Goal: Information Seeking & Learning: Learn about a topic

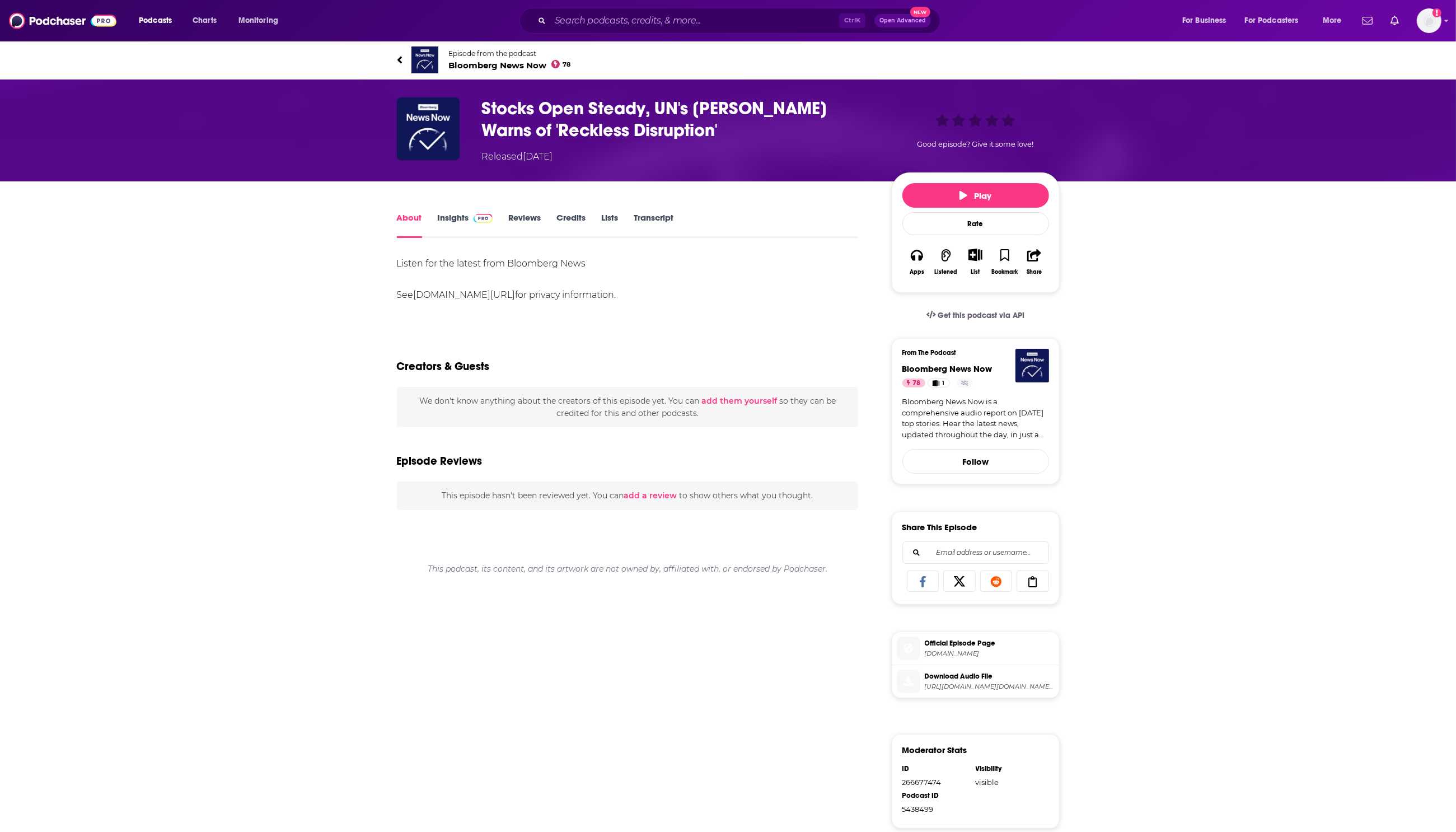
click at [654, 216] on link "Transcript" at bounding box center [653, 225] width 40 height 26
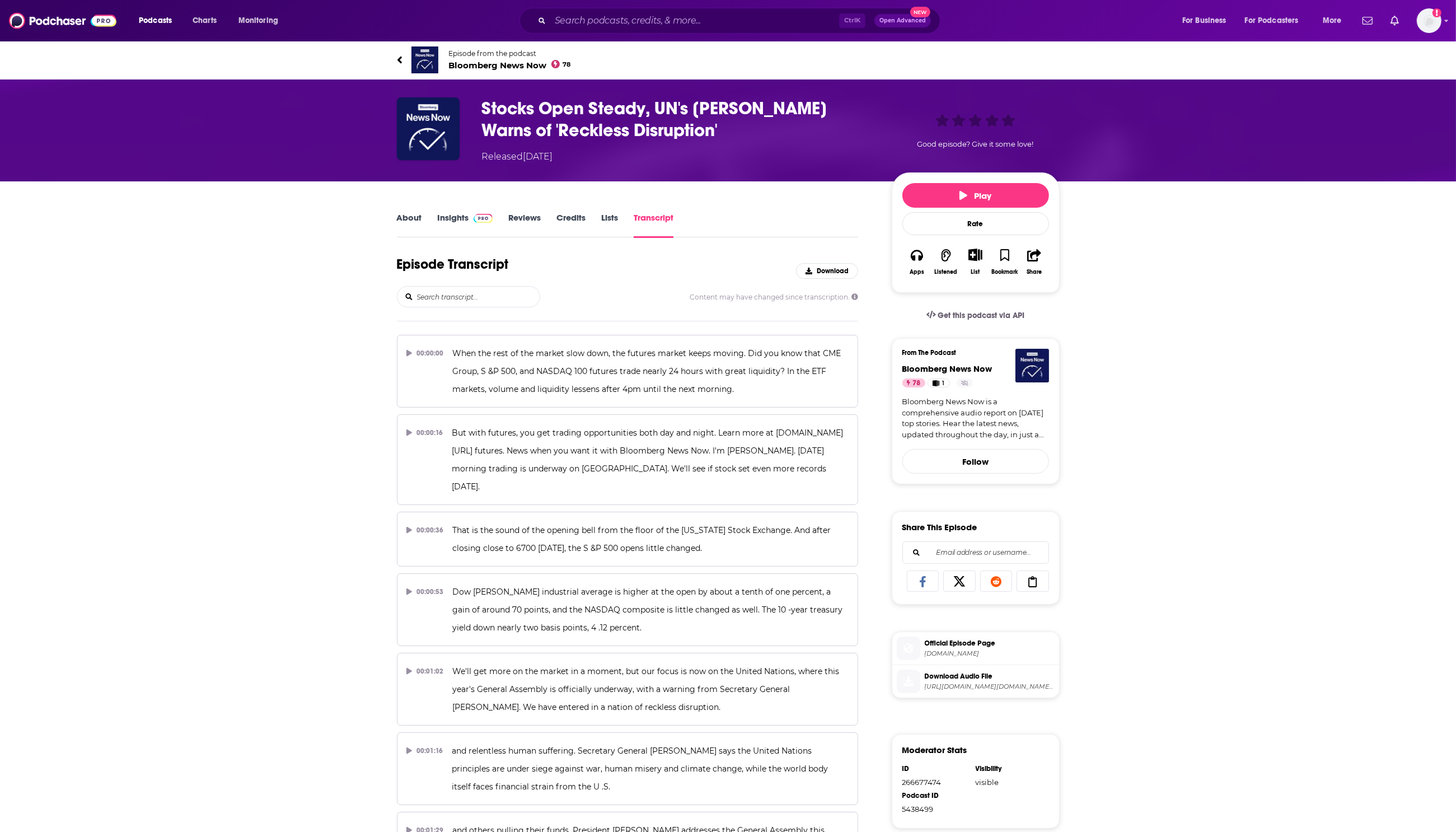
click at [454, 297] on input "search" at bounding box center [478, 297] width 124 height 20
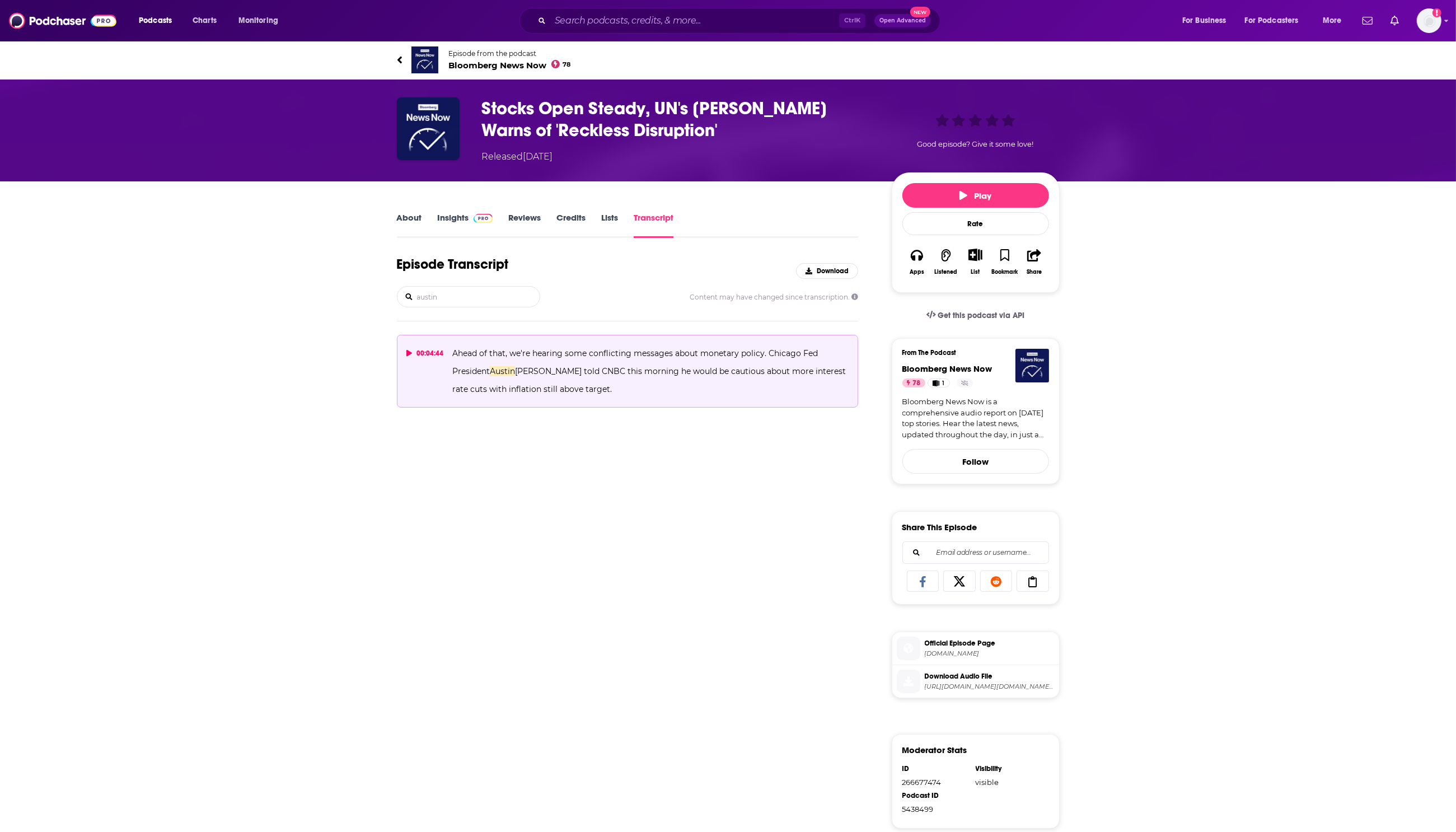
type input "austin"
click at [409, 391] on button "00:04:44 Ahead of that, we're hearing some conflicting messages about monetary …" at bounding box center [628, 371] width 462 height 73
click at [412, 350] on div "00:04:44" at bounding box center [425, 353] width 37 height 18
click at [409, 354] on icon at bounding box center [409, 353] width 6 height 7
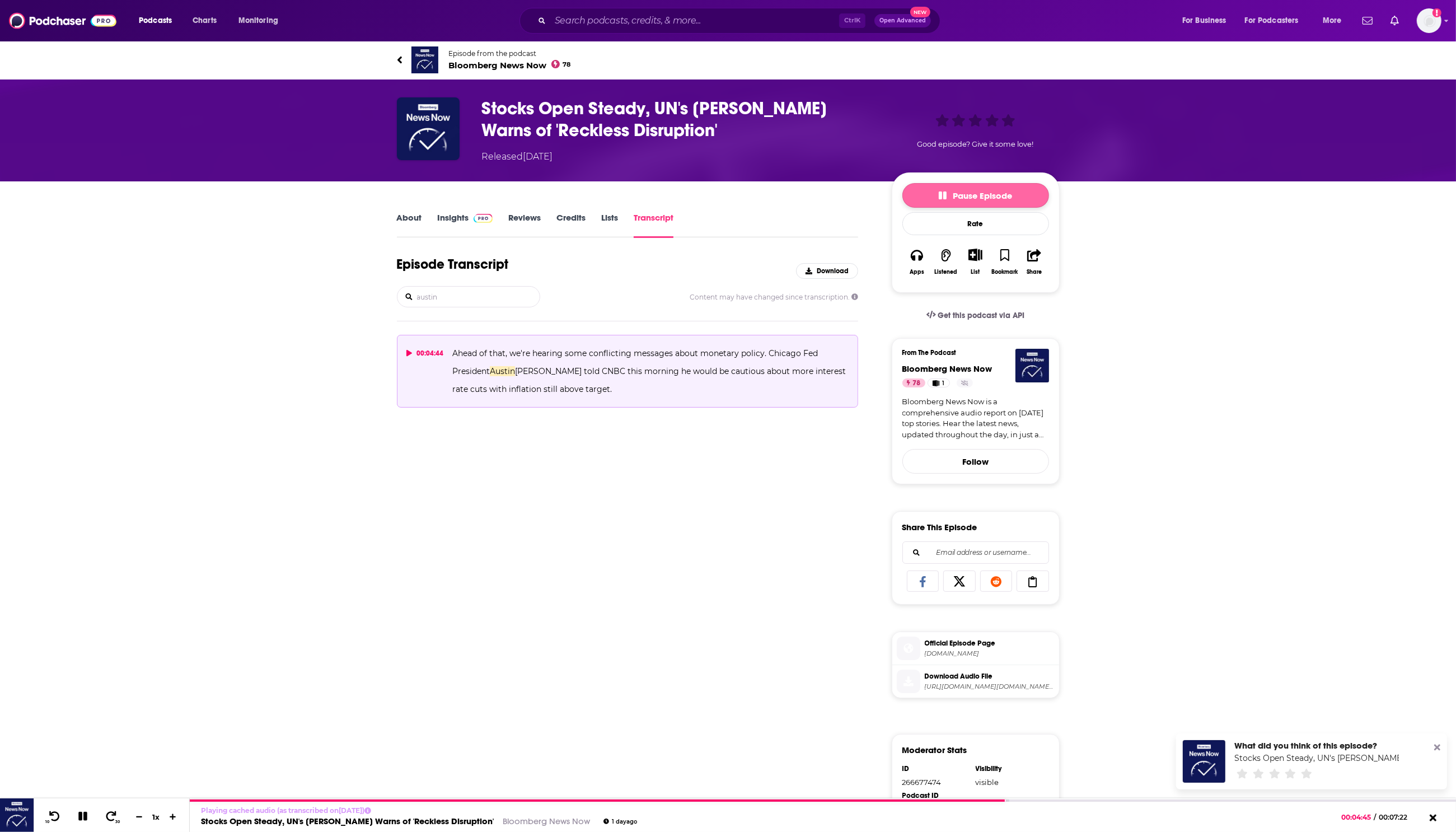
click at [970, 184] on button "Pause Episode" at bounding box center [976, 195] width 147 height 25
click at [963, 191] on icon "button" at bounding box center [963, 195] width 8 height 9
click at [1030, 194] on button "Pause Episode" at bounding box center [976, 195] width 147 height 25
click at [1030, 194] on button "Play" at bounding box center [976, 195] width 147 height 25
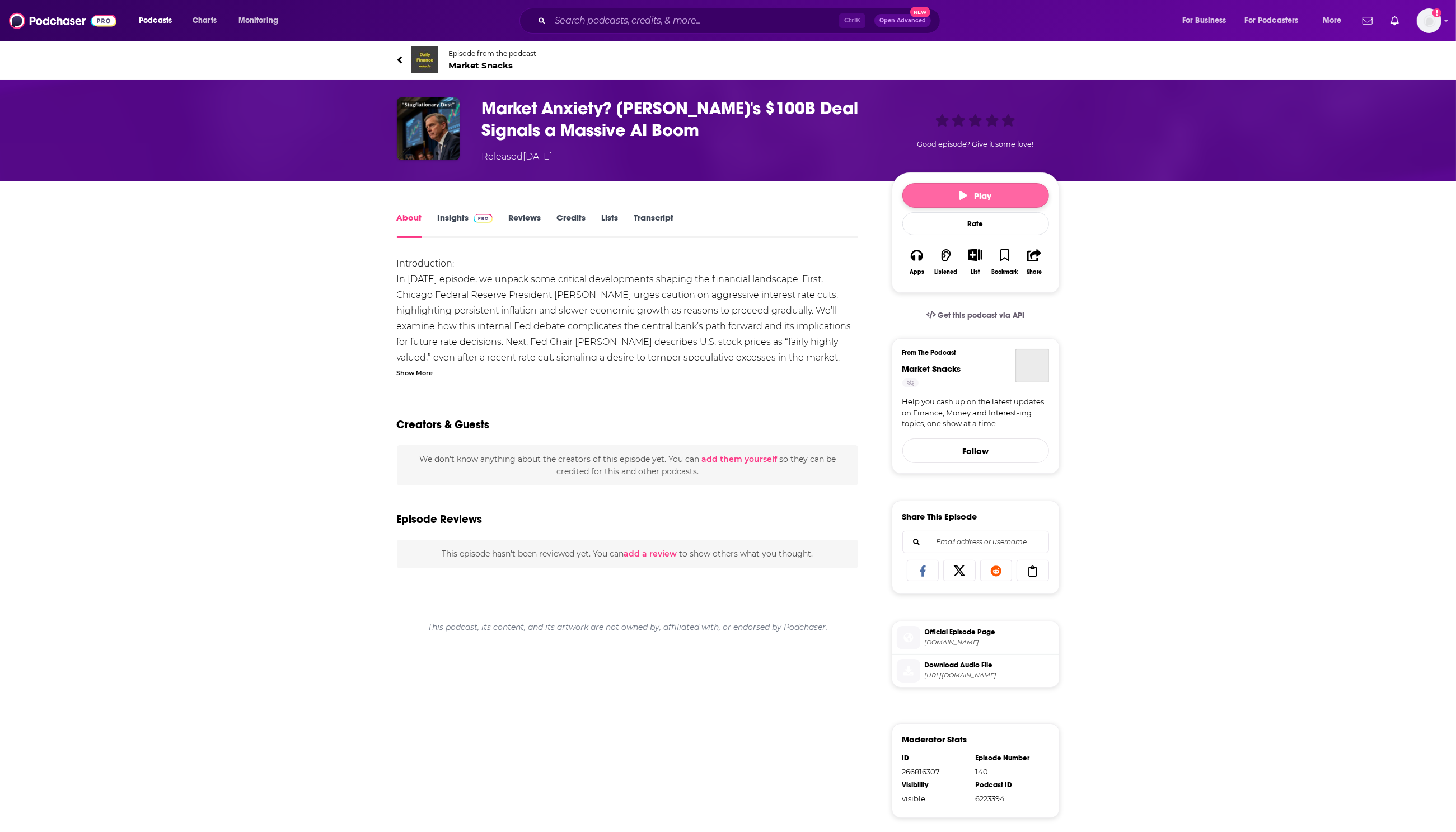
click at [947, 195] on button "Play" at bounding box center [976, 195] width 147 height 25
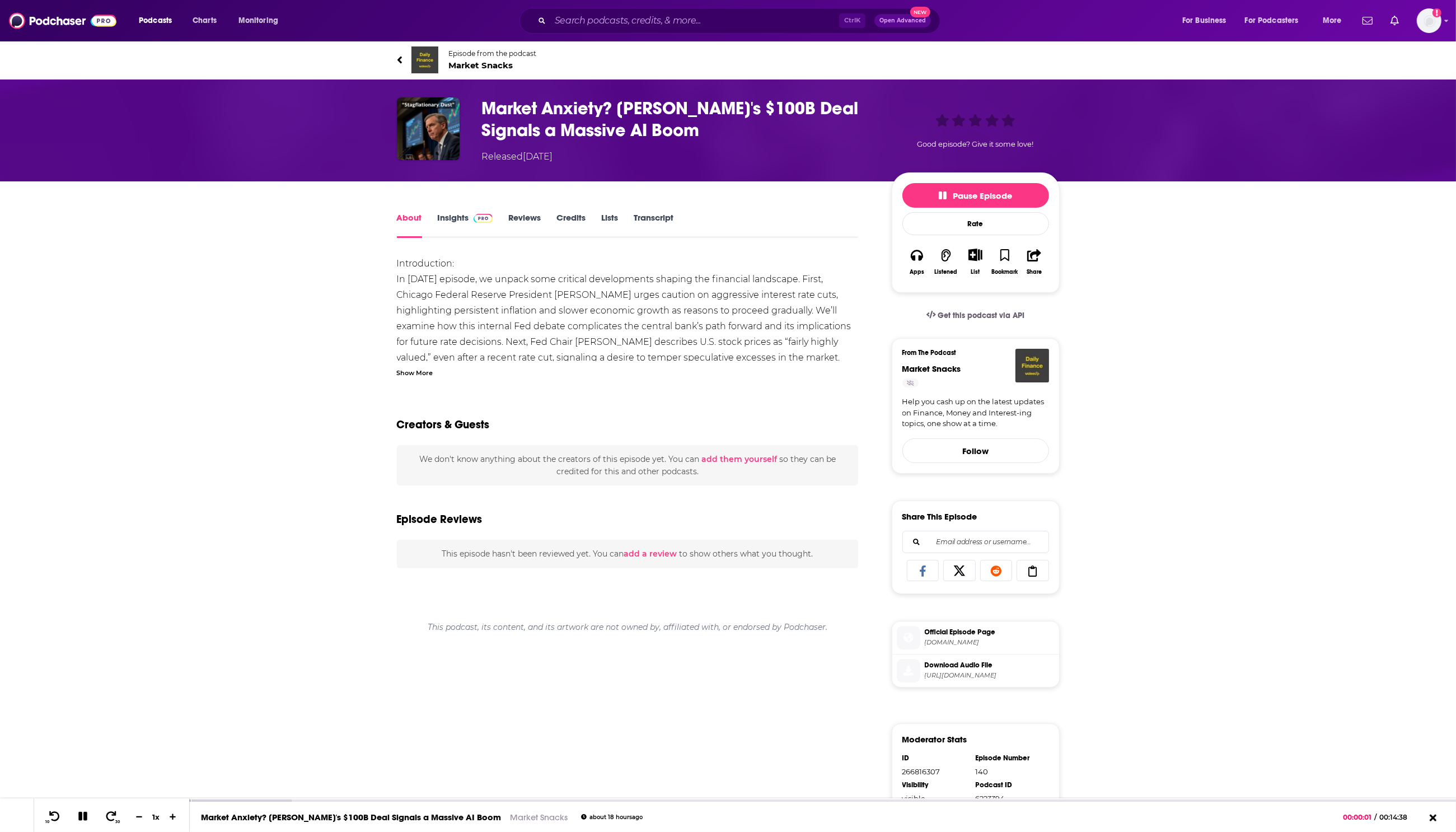
click at [657, 219] on link "Transcript" at bounding box center [653, 225] width 40 height 26
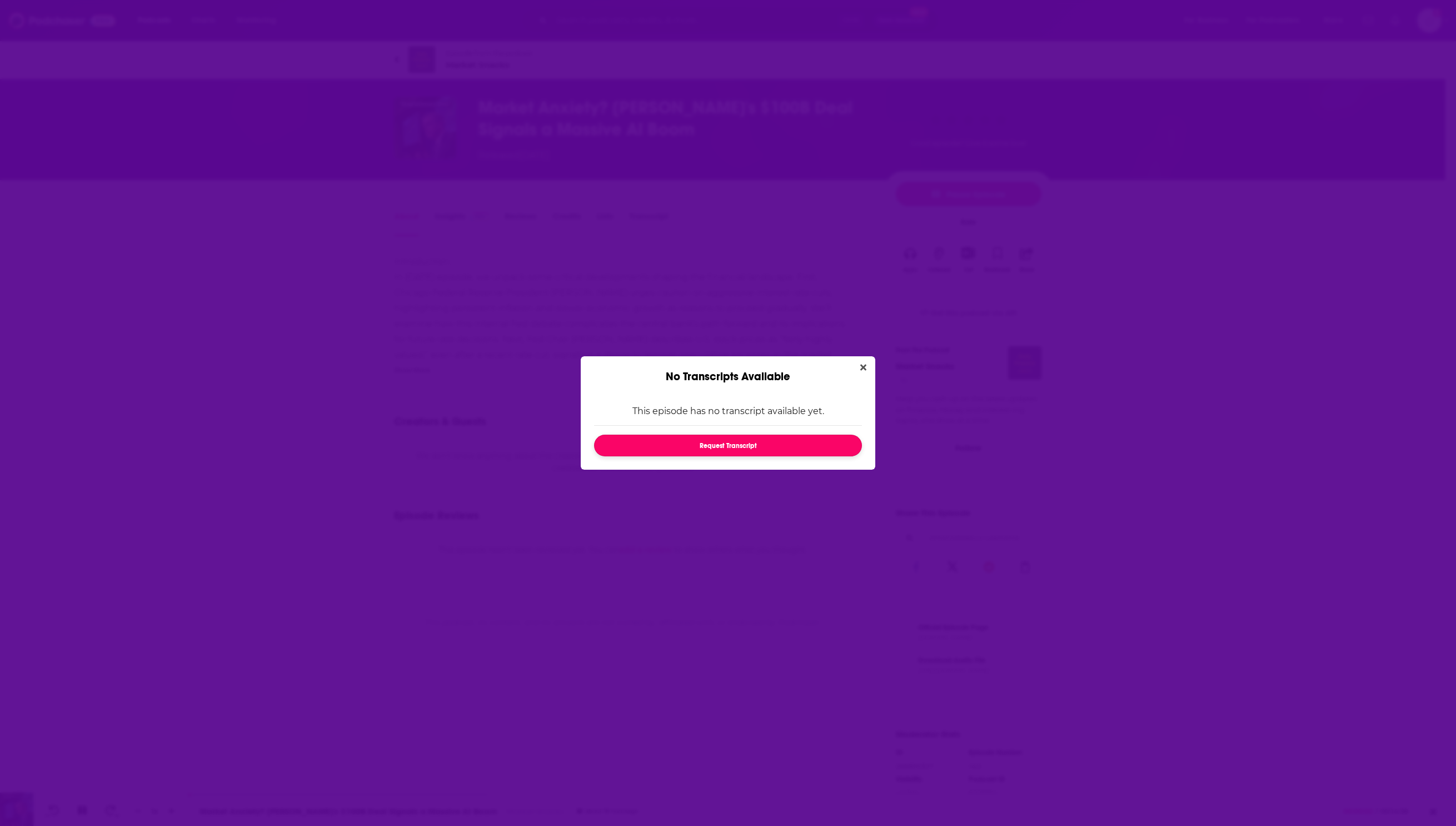
click at [726, 441] on button "Request Transcript" at bounding box center [728, 446] width 268 height 22
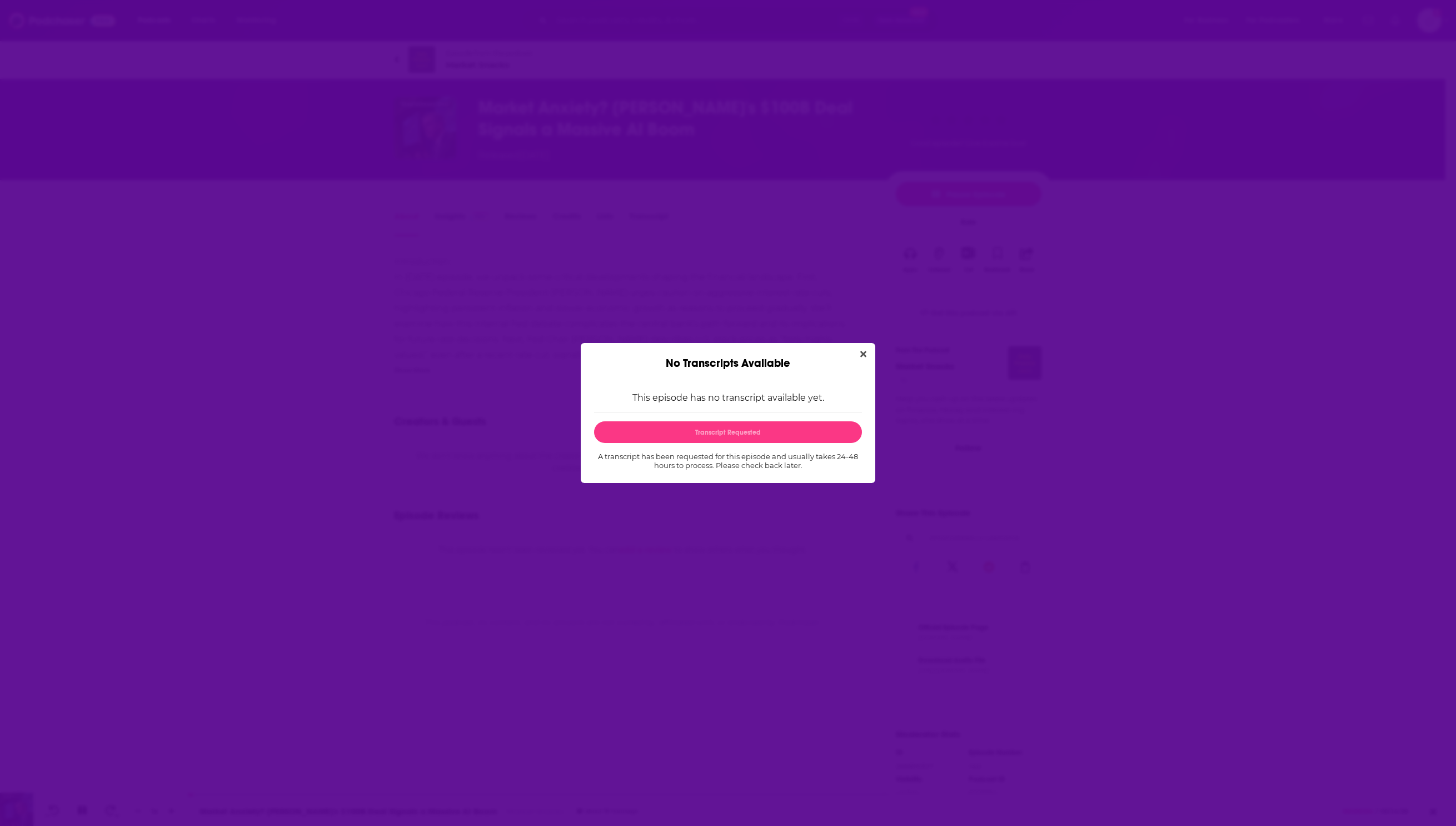
click at [855, 351] on div "No Transcripts Available" at bounding box center [728, 356] width 294 height 27
click at [871, 352] on div "No Transcripts Available" at bounding box center [728, 356] width 294 height 27
click at [865, 354] on icon "Close" at bounding box center [864, 355] width 6 height 9
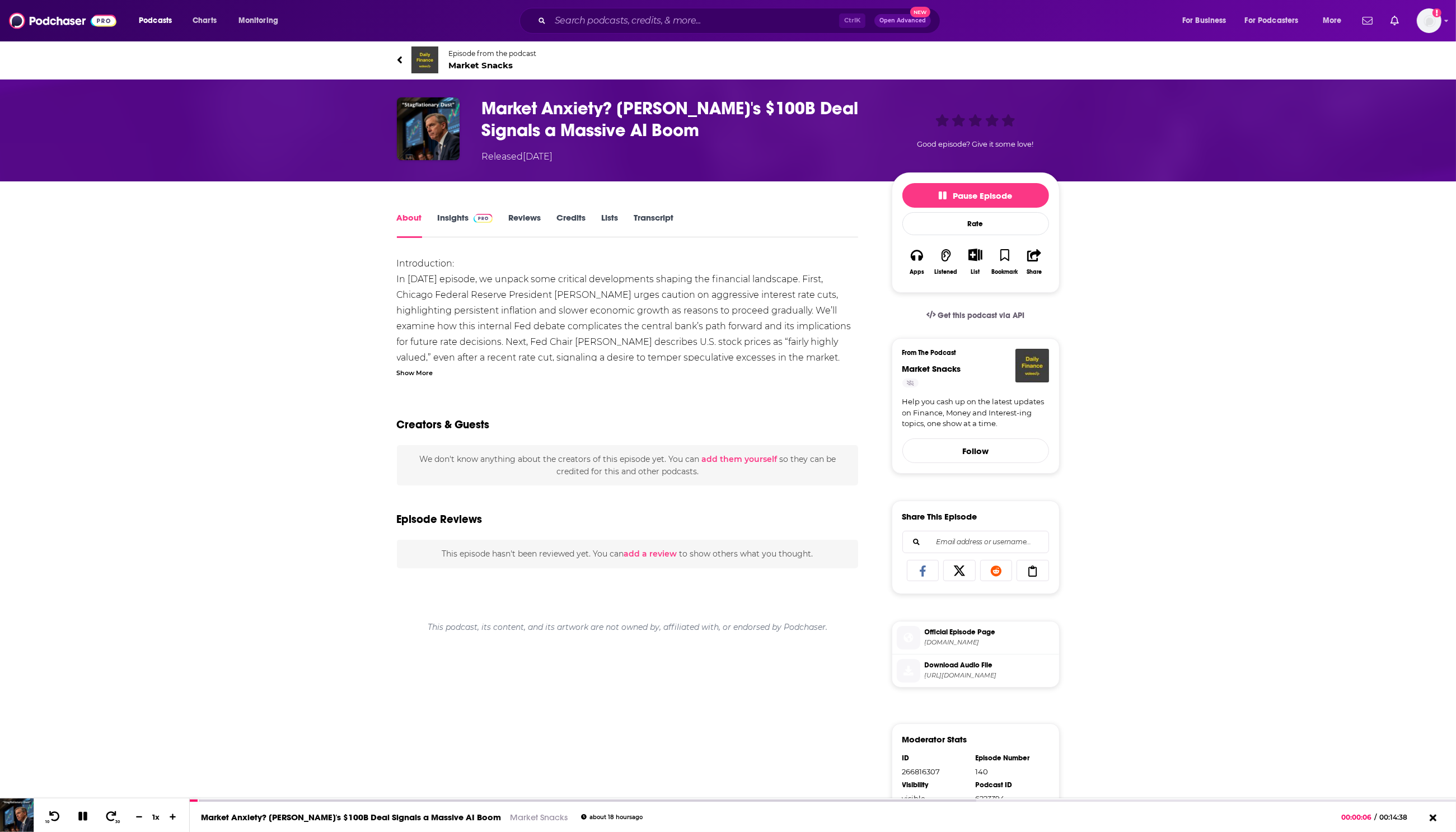
click at [475, 219] on img at bounding box center [483, 219] width 19 height 9
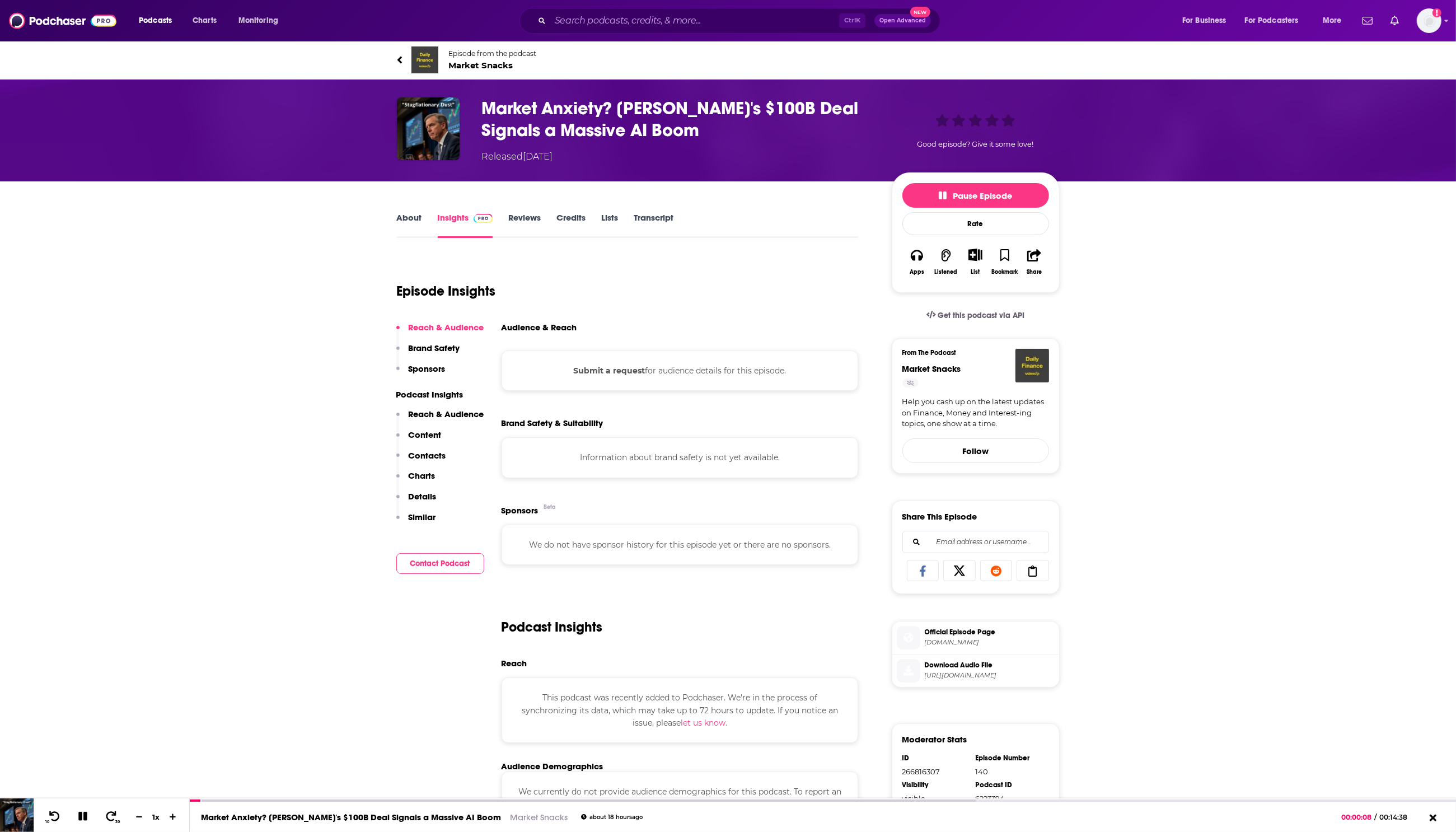
click at [420, 217] on link "About" at bounding box center [409, 225] width 25 height 26
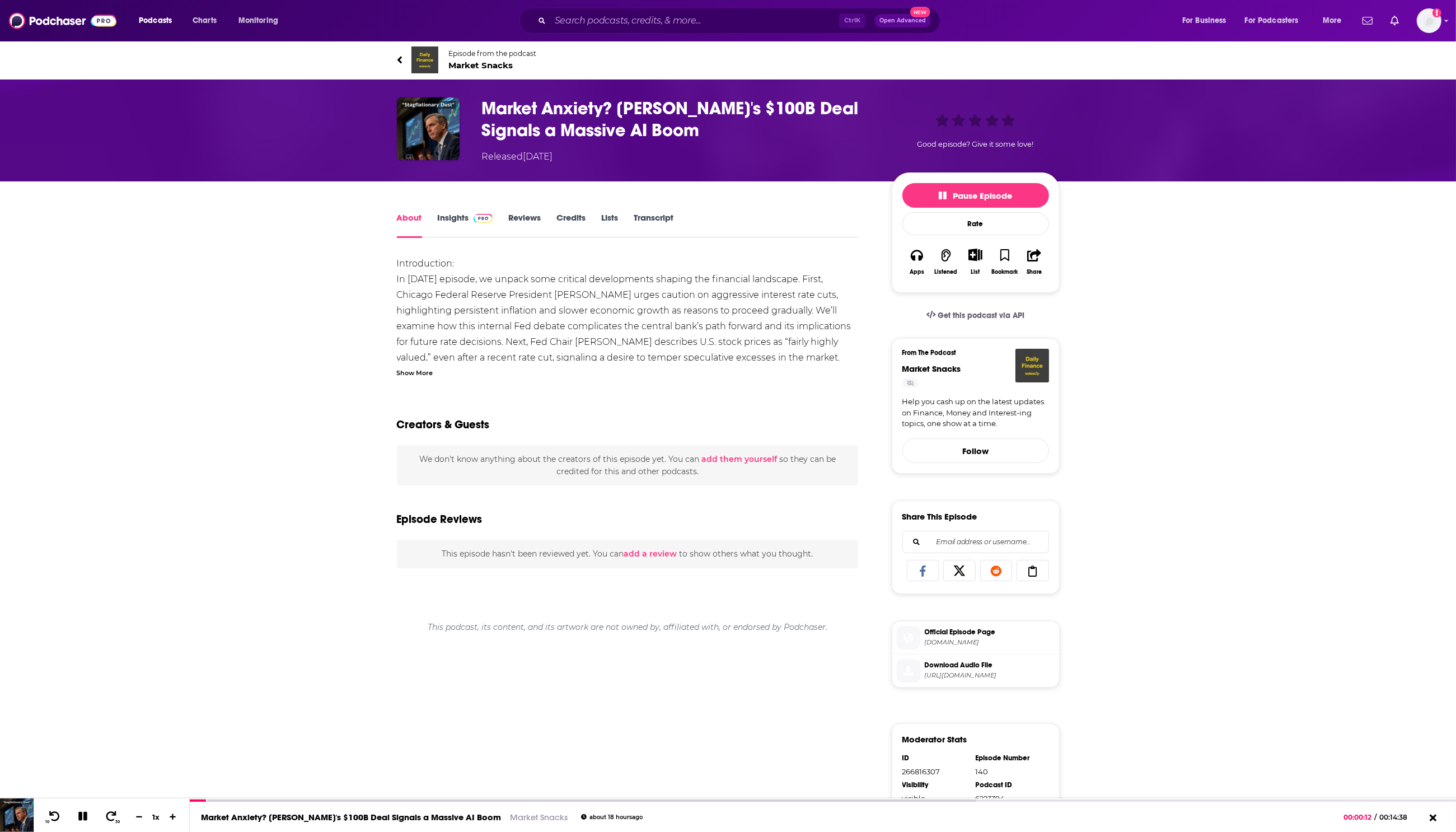
click at [489, 60] on span "Market Snacks" at bounding box center [493, 65] width 88 height 11
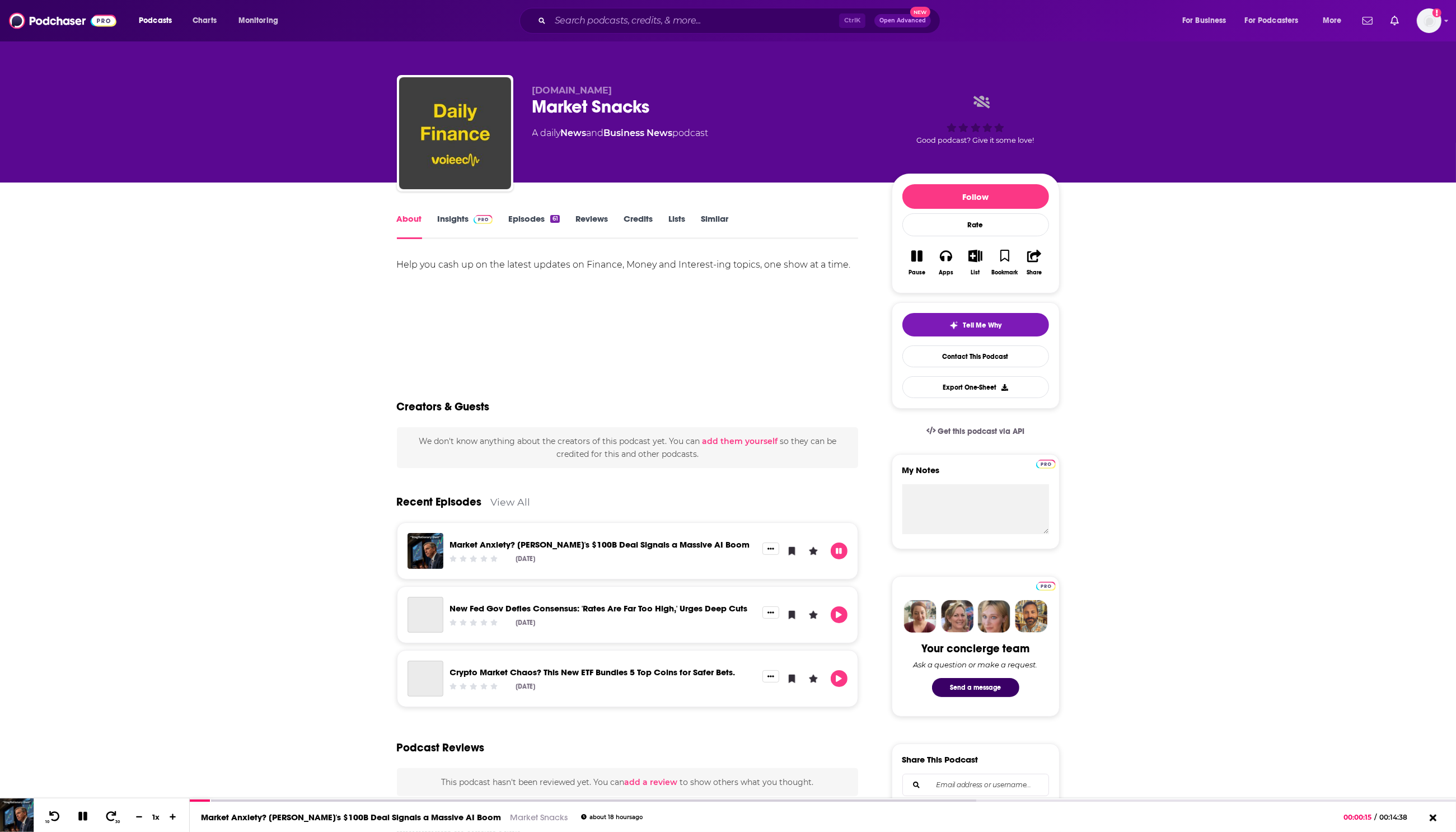
click at [474, 219] on img at bounding box center [483, 219] width 19 height 9
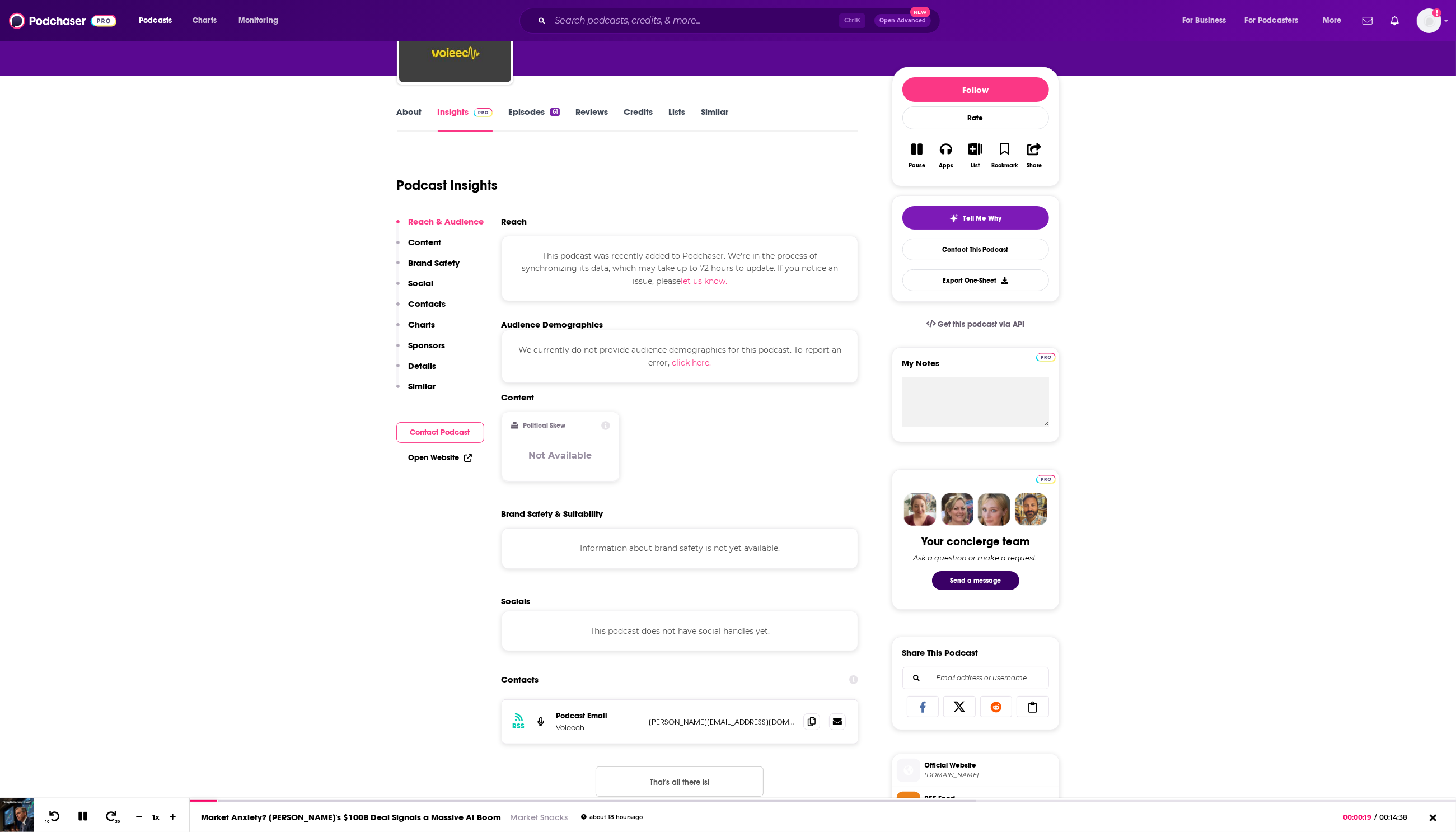
scroll to position [210, 0]
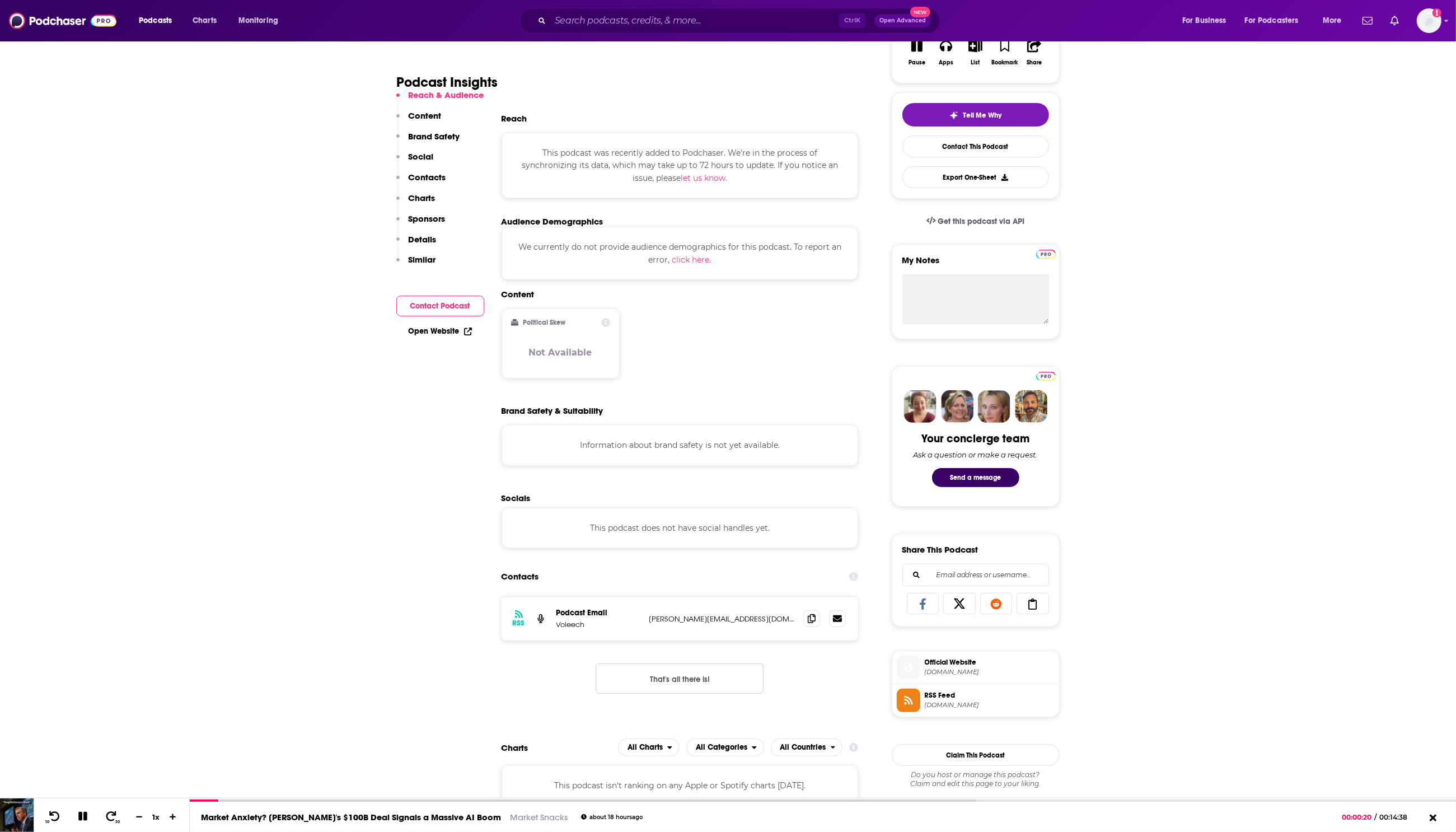
click at [946, 668] on span "Official Website" at bounding box center [990, 662] width 130 height 10
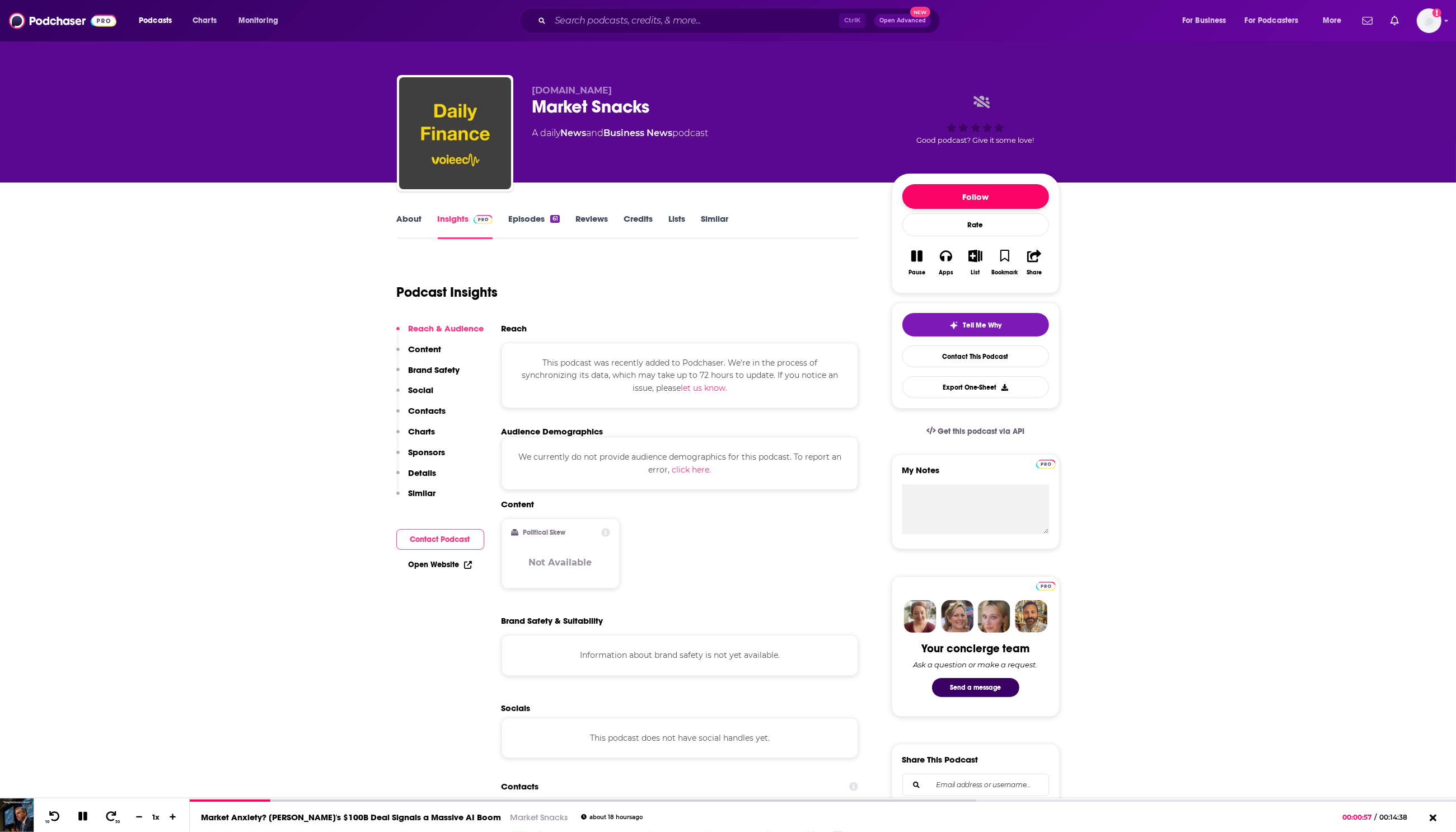
drag, startPoint x: 967, startPoint y: 199, endPoint x: 743, endPoint y: 108, distance: 241.8
click at [967, 199] on button "Follow" at bounding box center [976, 197] width 147 height 25
click at [977, 203] on button "Following" at bounding box center [976, 197] width 147 height 25
click at [905, 272] on button "Unfollow" at bounding box center [909, 276] width 207 height 30
click at [1025, 193] on button "Following" at bounding box center [976, 197] width 147 height 25
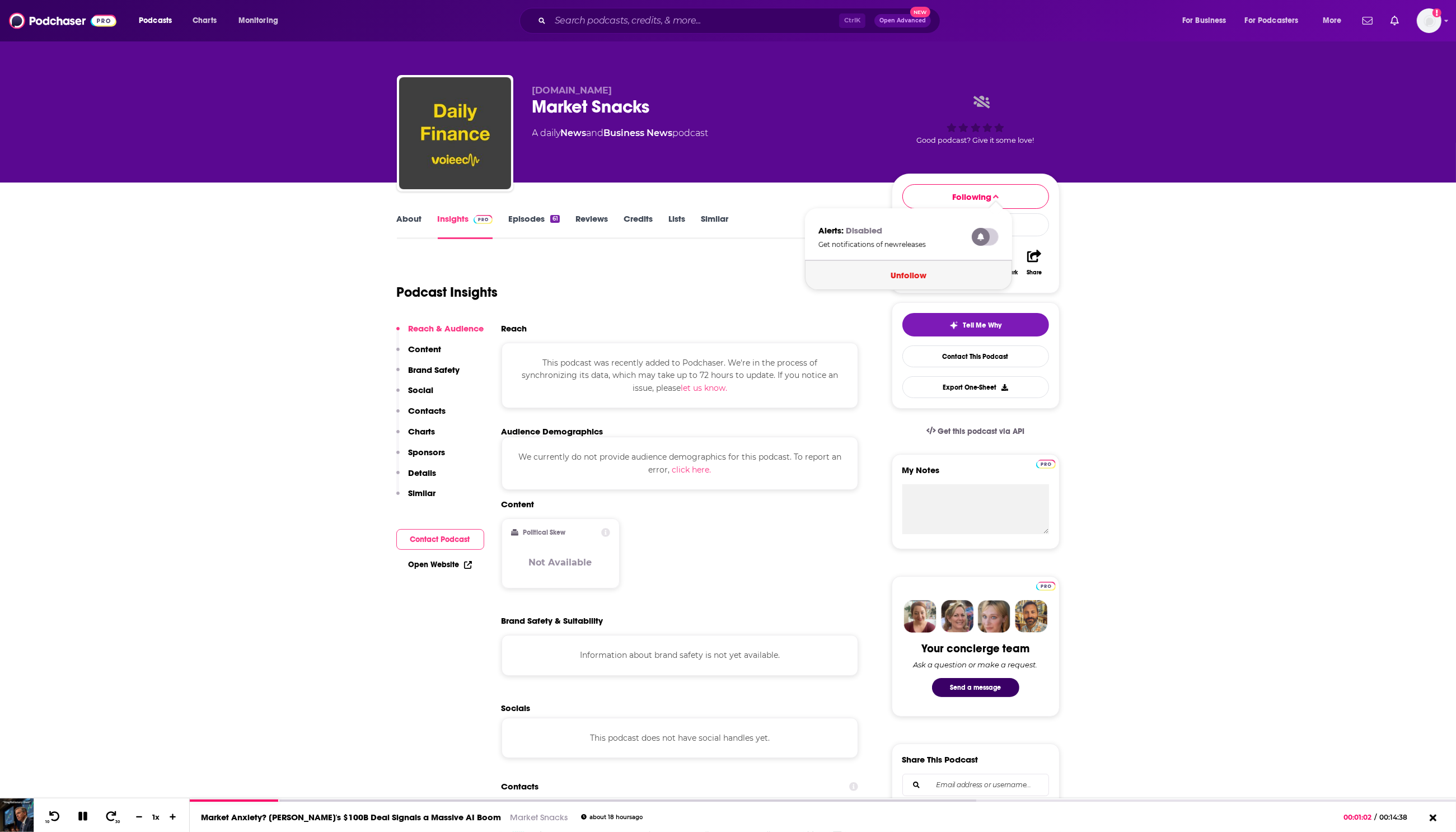
click at [928, 272] on button "Unfollow" at bounding box center [909, 276] width 207 height 30
click at [991, 294] on button "Unfollow" at bounding box center [957, 288] width 96 height 30
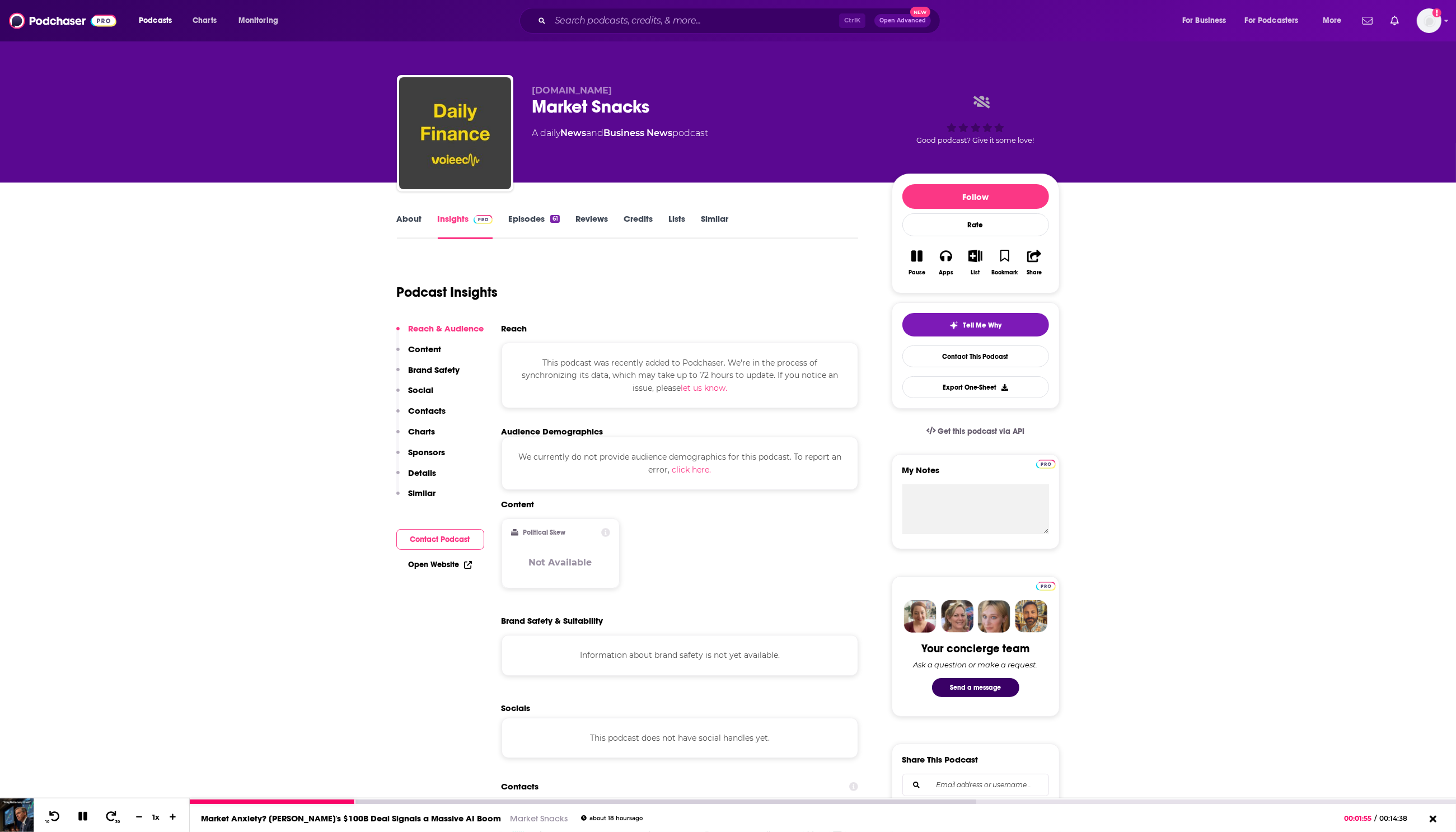
click at [91, 813] on button at bounding box center [82, 817] width 19 height 14
